Goal: Transaction & Acquisition: Purchase product/service

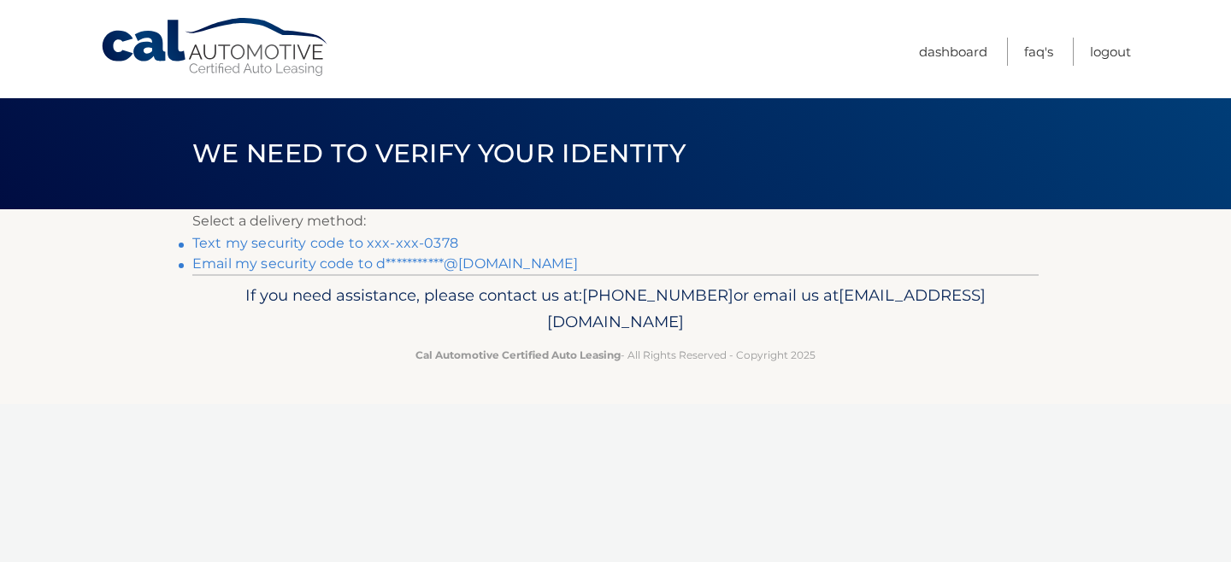
click at [285, 268] on link "**********" at bounding box center [385, 264] width 386 height 16
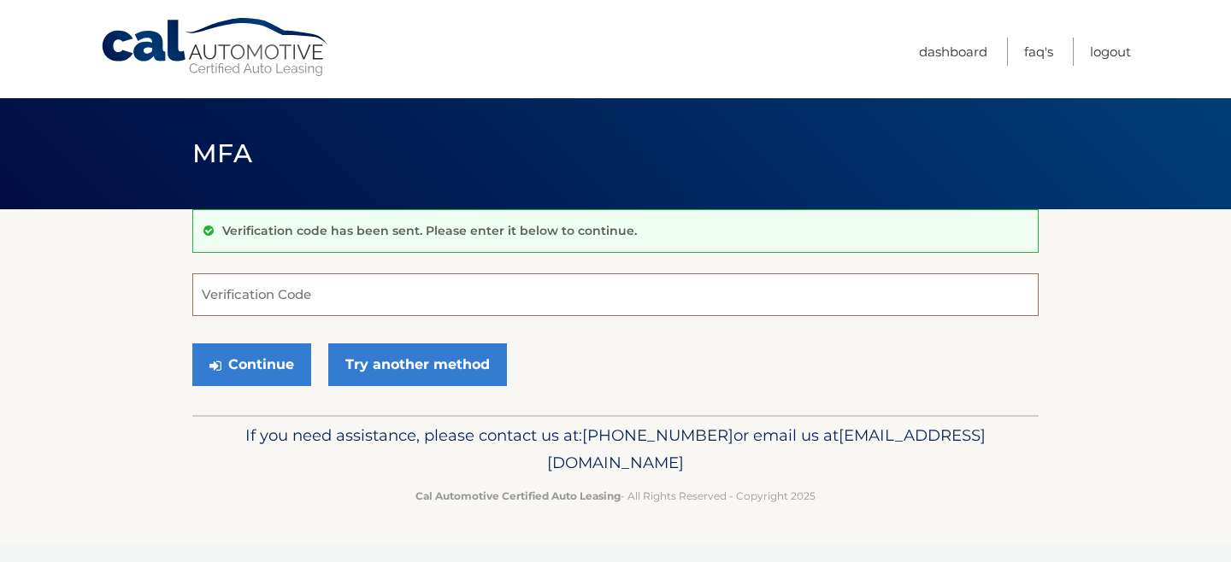
click at [196, 292] on input "Verification Code" at bounding box center [615, 295] width 846 height 43
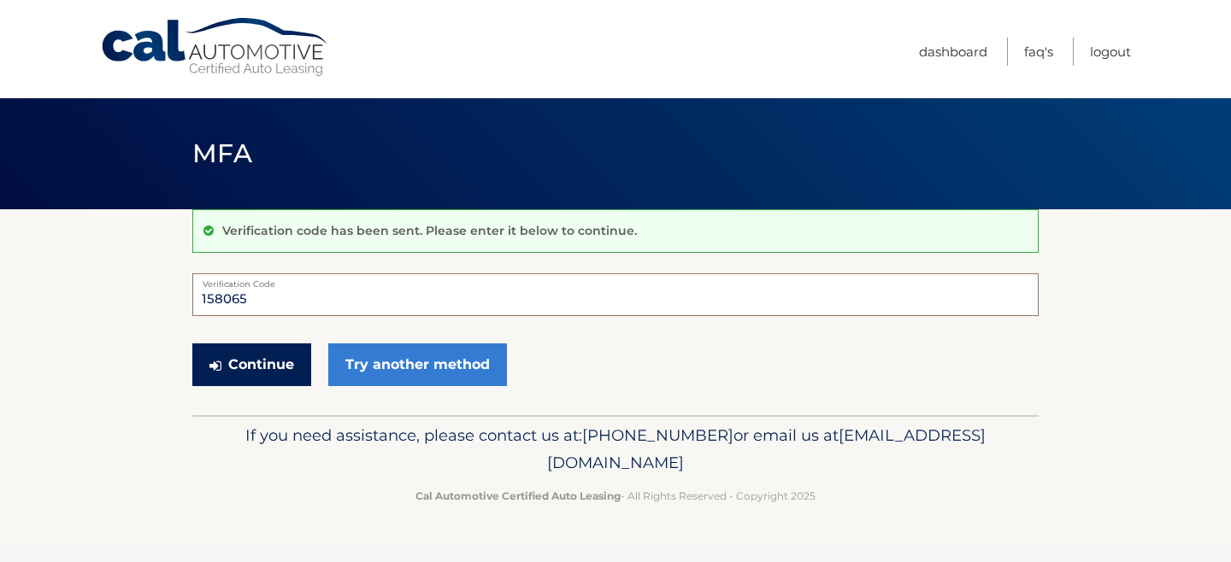
type input "158065"
click at [256, 360] on button "Continue" at bounding box center [251, 365] width 119 height 43
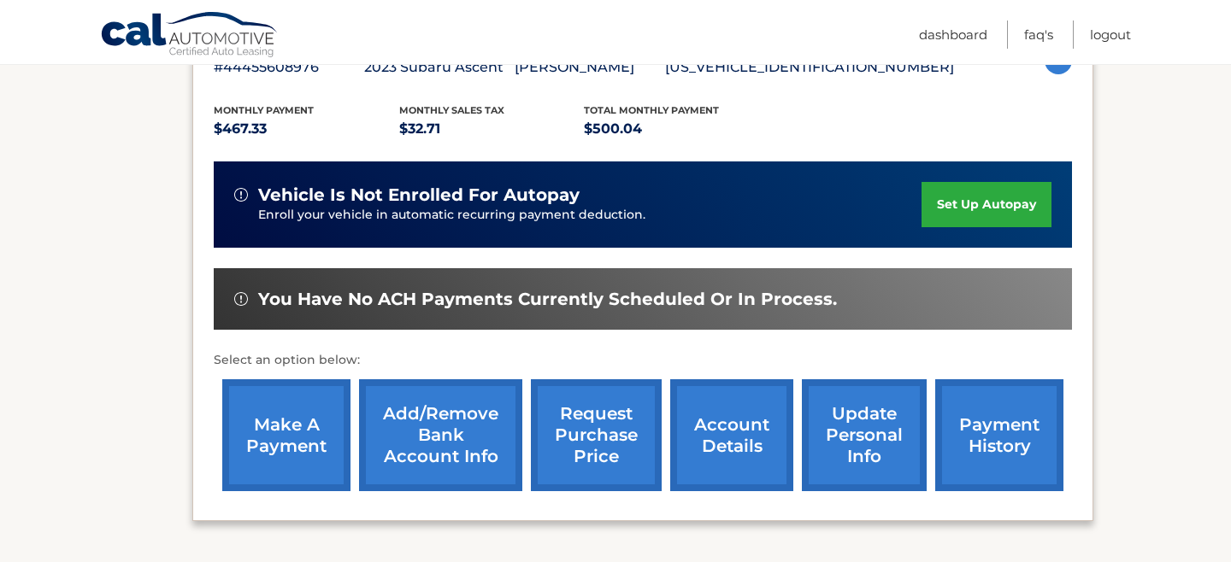
scroll to position [335, 0]
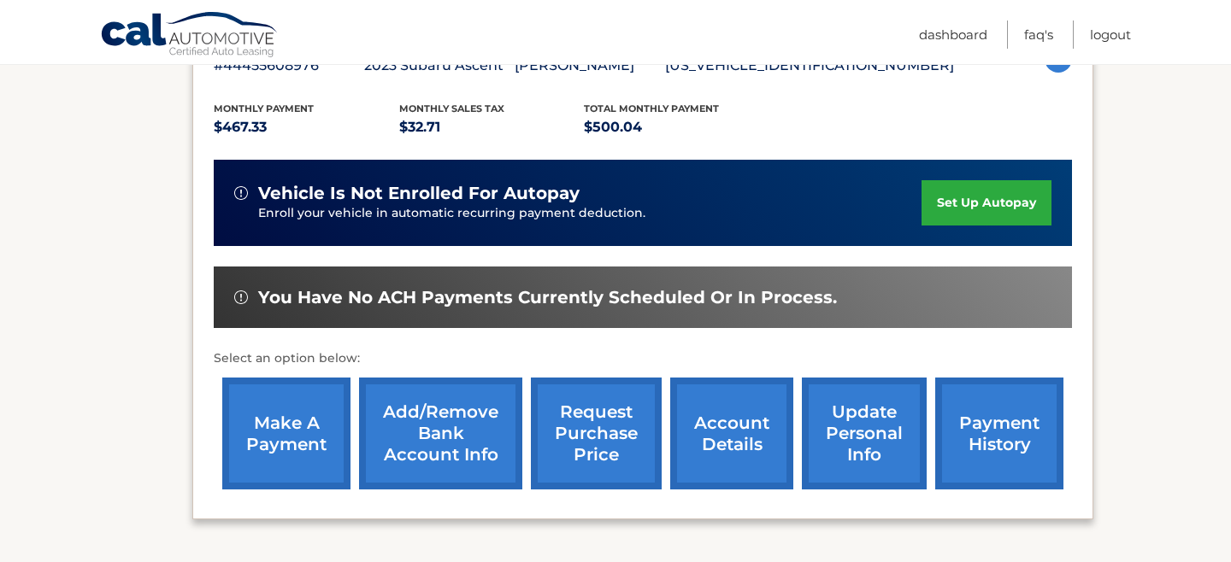
click at [277, 421] on link "make a payment" at bounding box center [286, 434] width 128 height 112
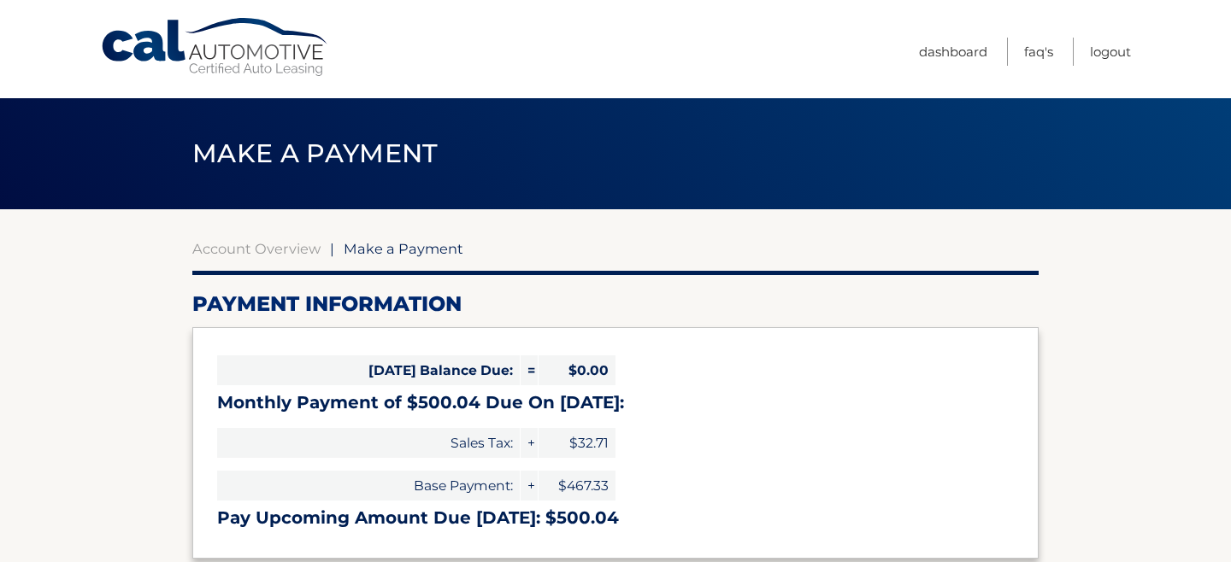
select select "YzE4YjczZTktZTc3Ny00OWUzLTg3OGYtMWYyYzNiNDc2Mzg0"
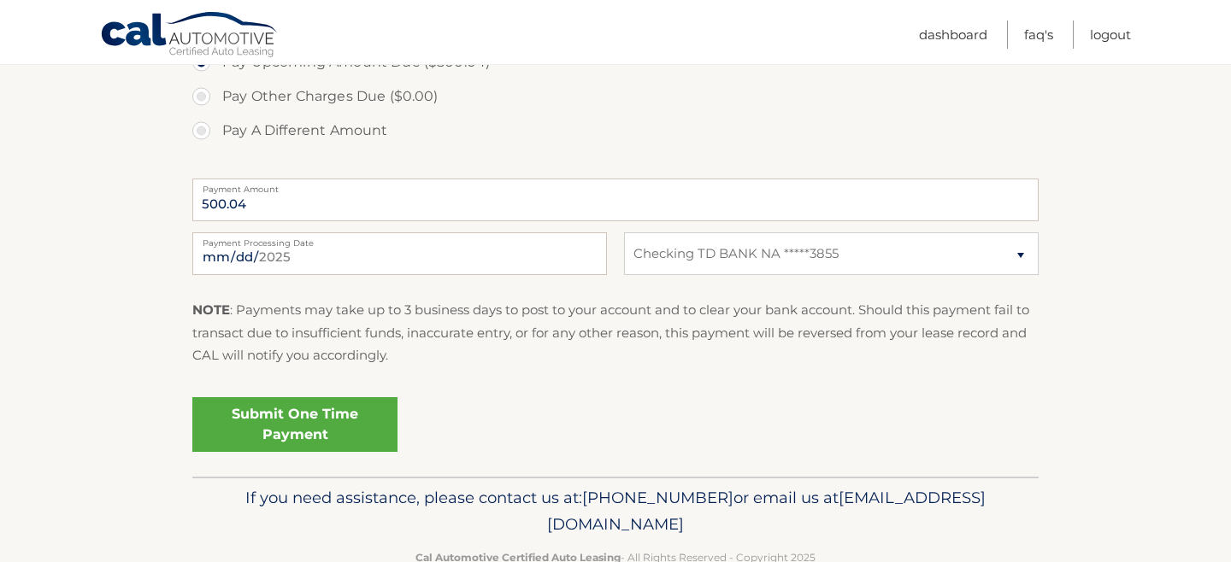
scroll to position [618, 0]
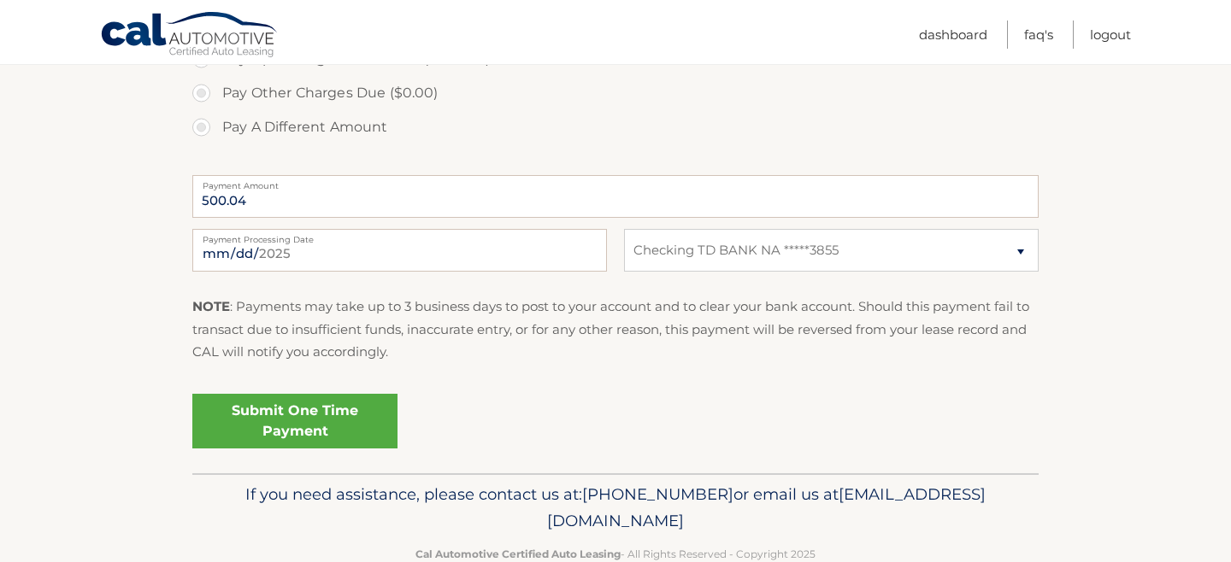
click at [265, 427] on link "Submit One Time Payment" at bounding box center [294, 421] width 205 height 55
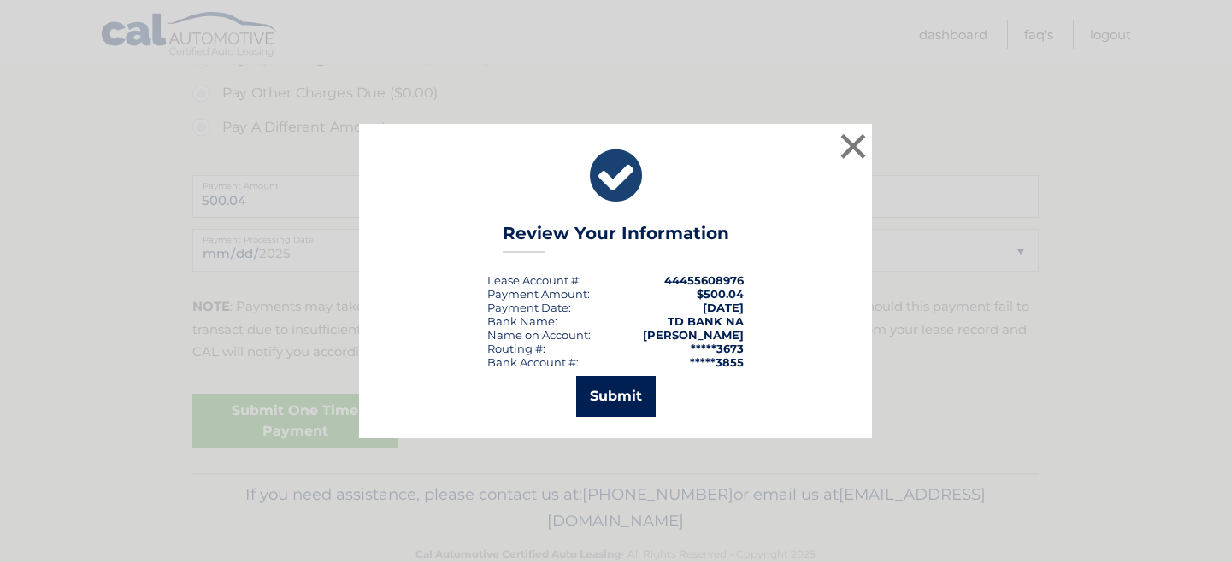
click at [615, 397] on button "Submit" at bounding box center [615, 396] width 79 height 41
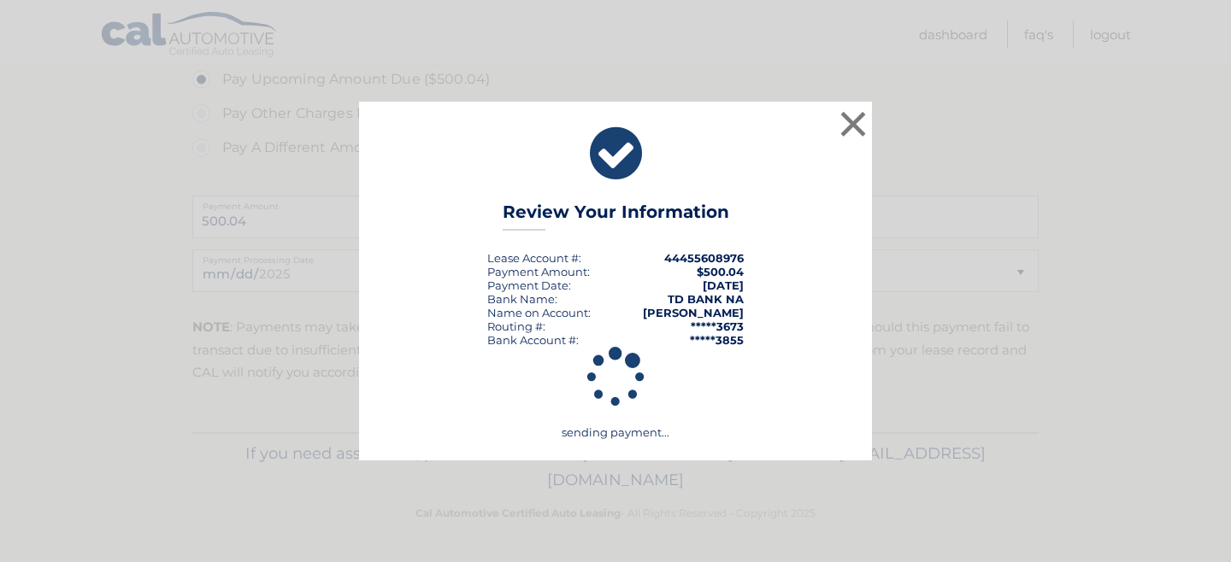
scroll to position [593, 0]
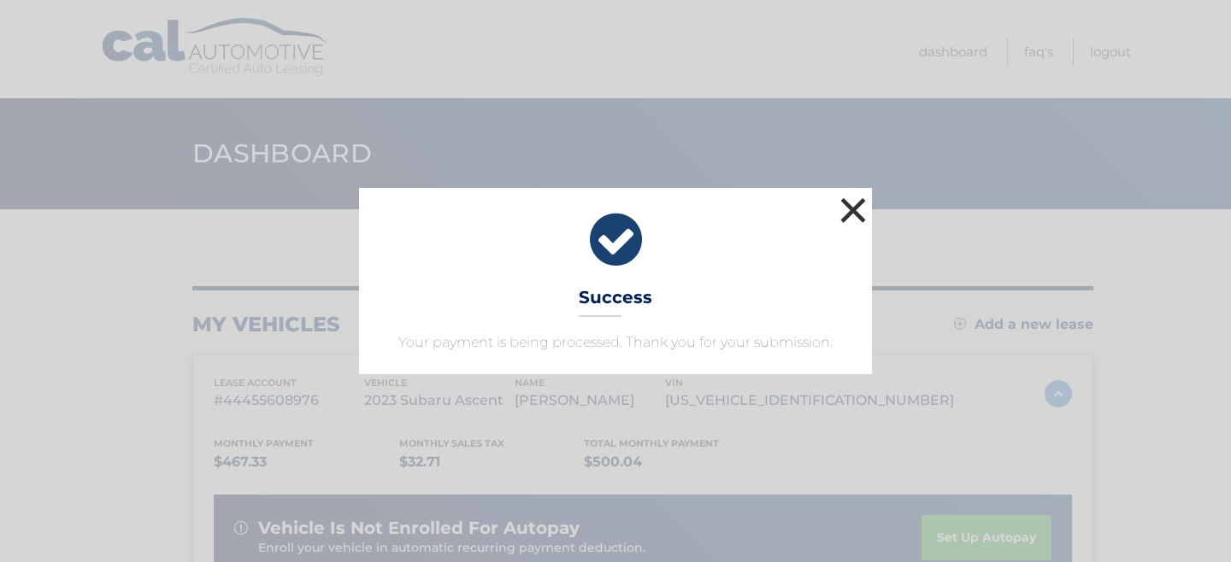
click at [850, 209] on button "×" at bounding box center [853, 210] width 34 height 34
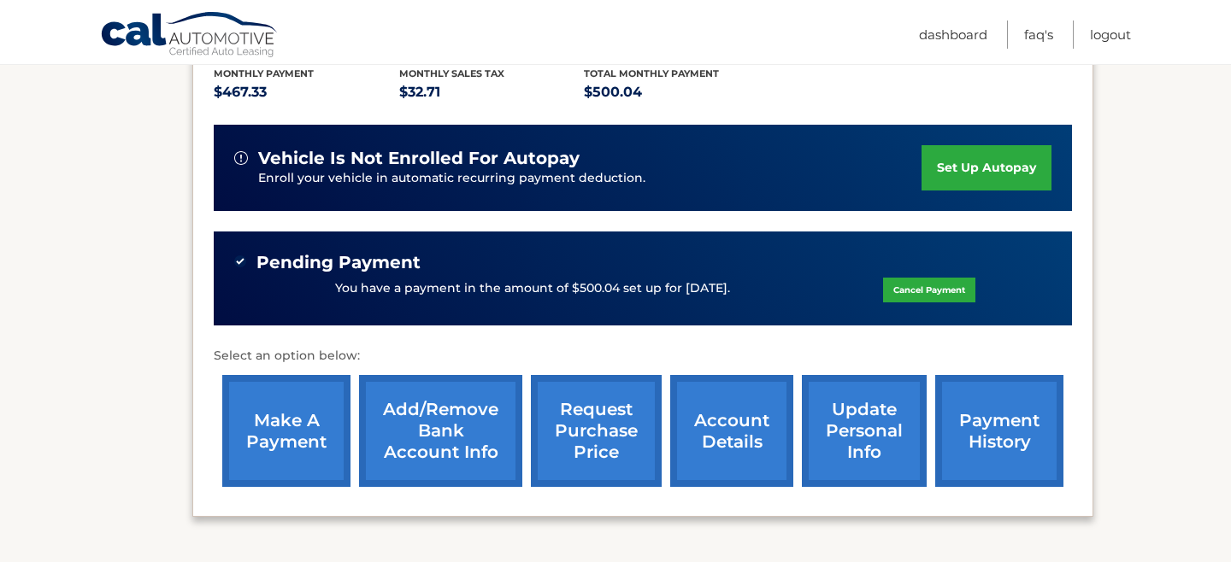
scroll to position [353, 0]
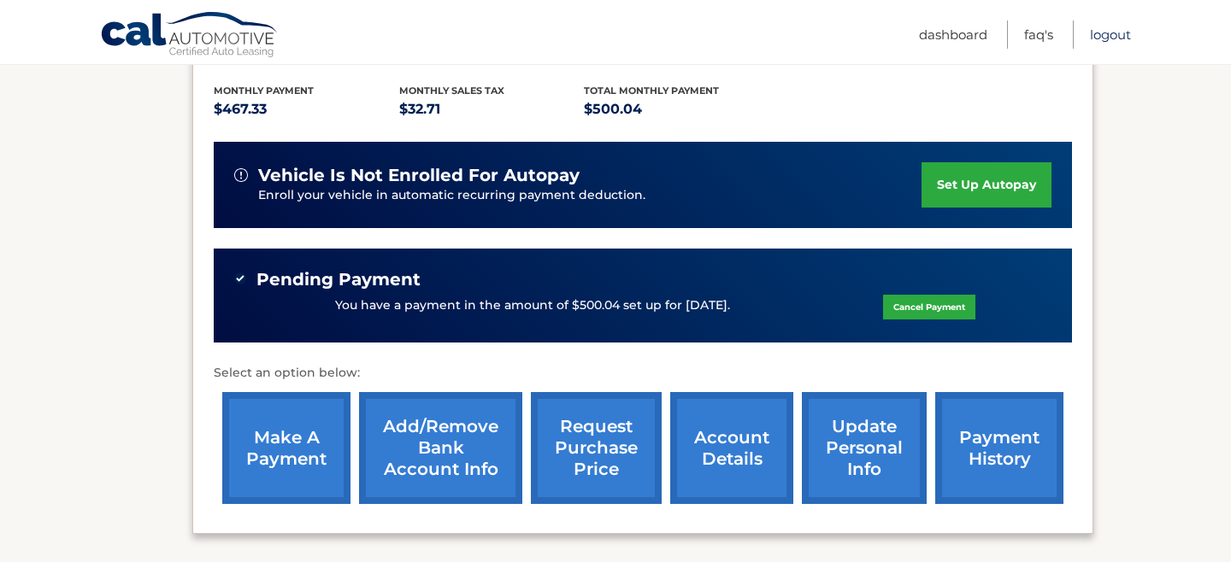
click at [1118, 31] on link "Logout" at bounding box center [1110, 35] width 41 height 28
